Goal: Transaction & Acquisition: Purchase product/service

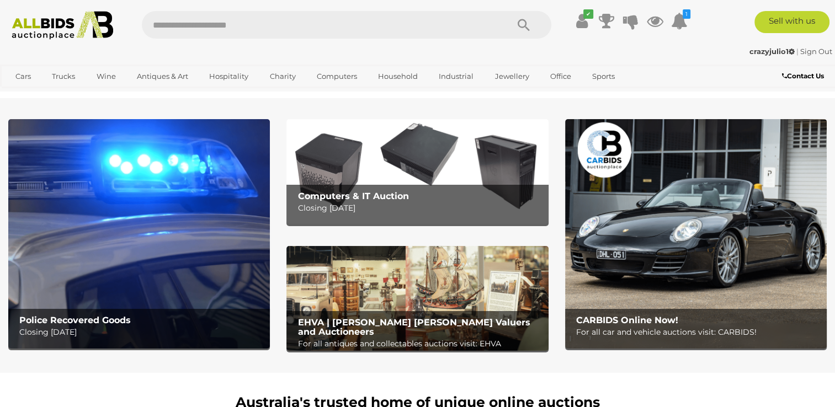
click at [145, 290] on img at bounding box center [139, 234] width 262 height 230
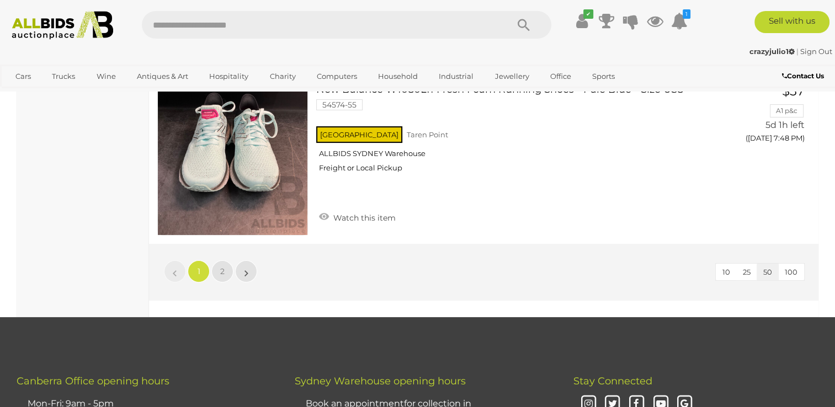
scroll to position [8590, 0]
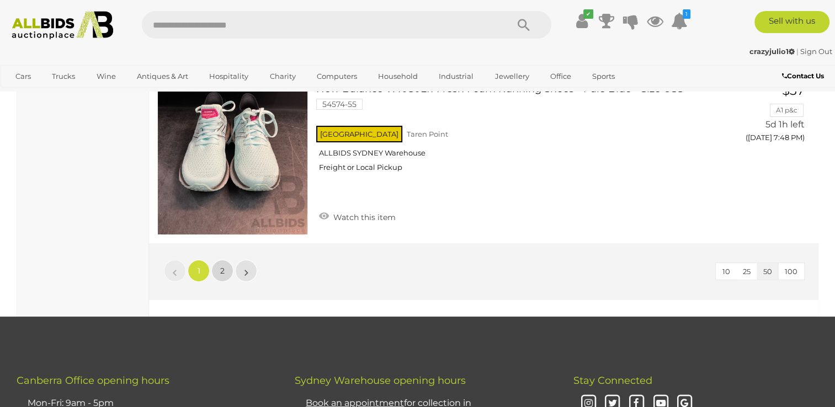
click at [224, 266] on span "2" at bounding box center [222, 271] width 4 height 10
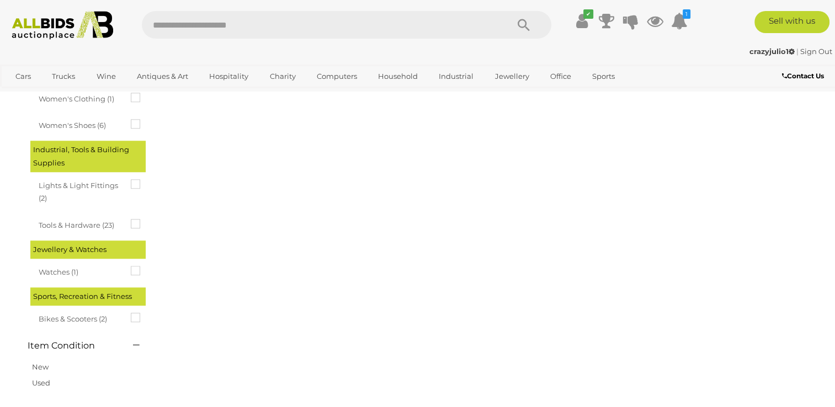
scroll to position [169, 0]
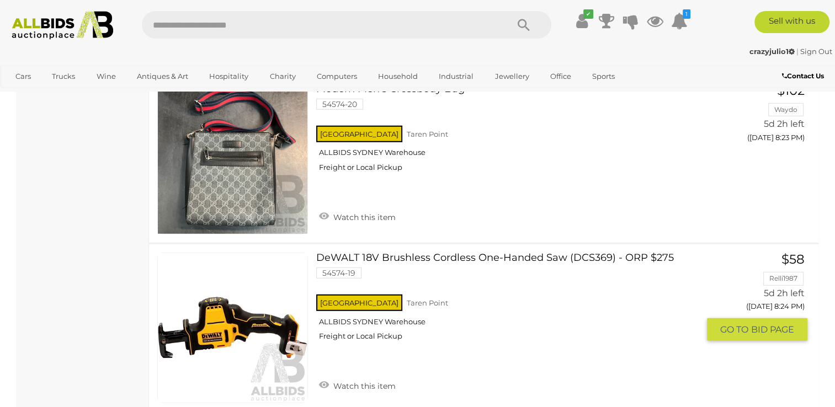
scroll to position [7207, 0]
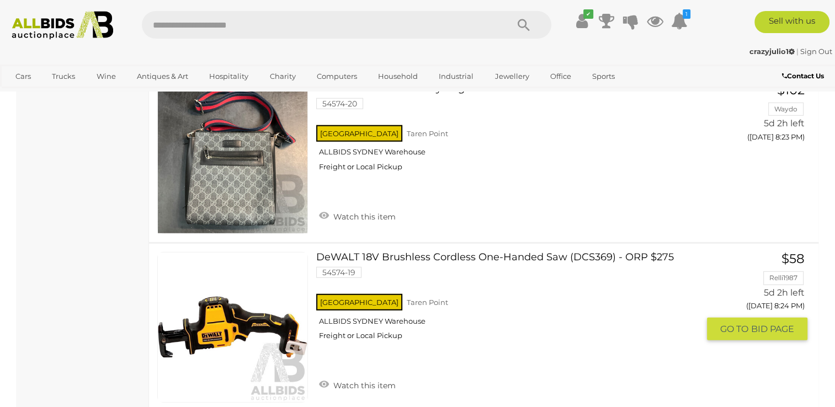
click at [361, 306] on div "NSW Taren Point ALLBIDS SYDNEY Warehouse Freight or Local Pickup" at bounding box center [507, 320] width 382 height 57
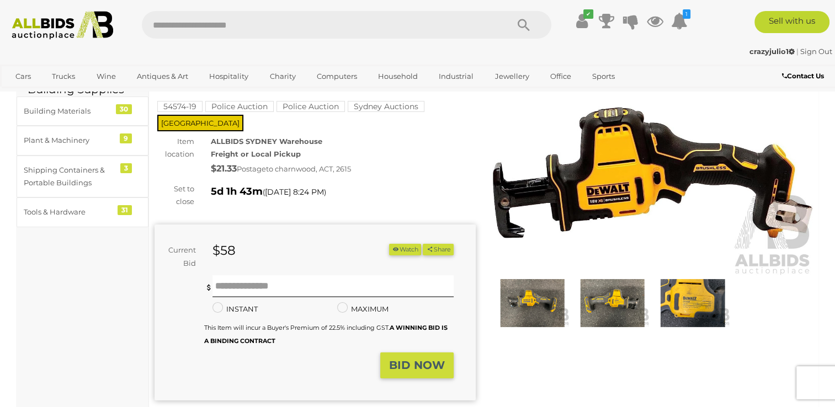
scroll to position [67, 0]
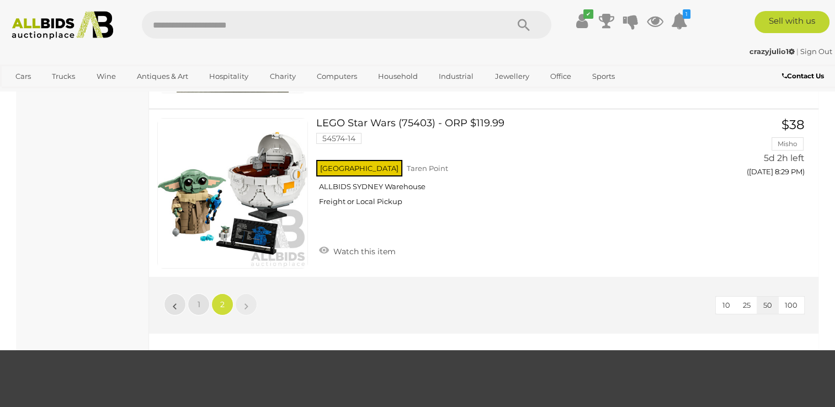
scroll to position [8206, 0]
